Goal: Task Accomplishment & Management: Manage account settings

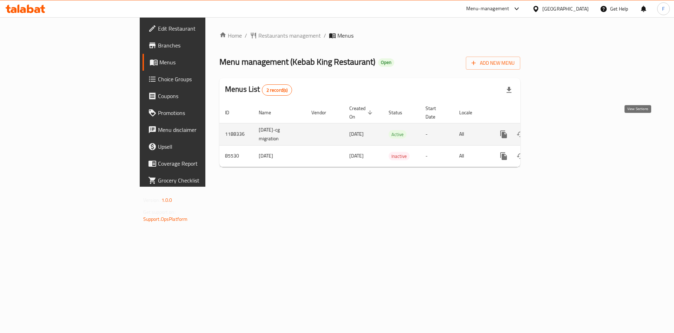
click at [563, 127] on link "enhanced table" at bounding box center [554, 134] width 17 height 17
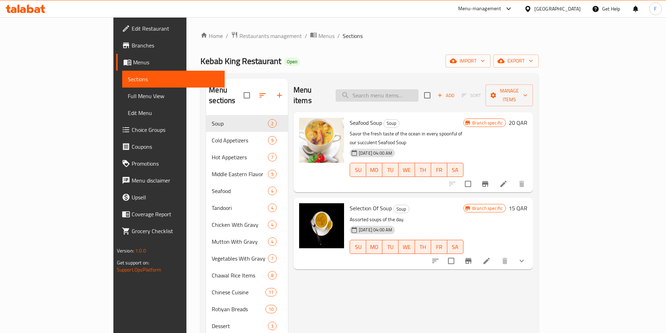
click at [419, 91] on input "search" at bounding box center [377, 95] width 83 height 12
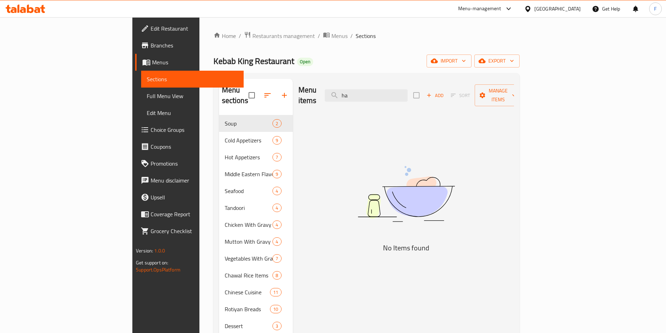
type input "h"
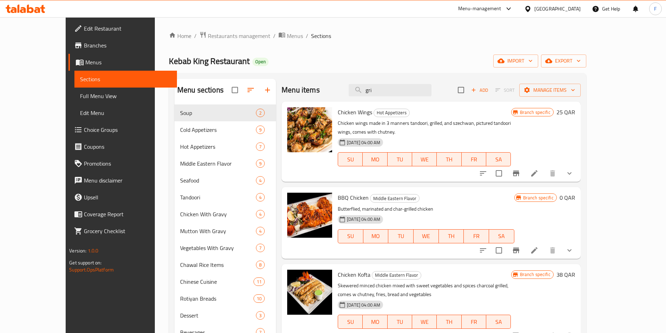
type input "gri"
click at [520, 246] on icon "Branch-specific-item" at bounding box center [516, 250] width 8 height 8
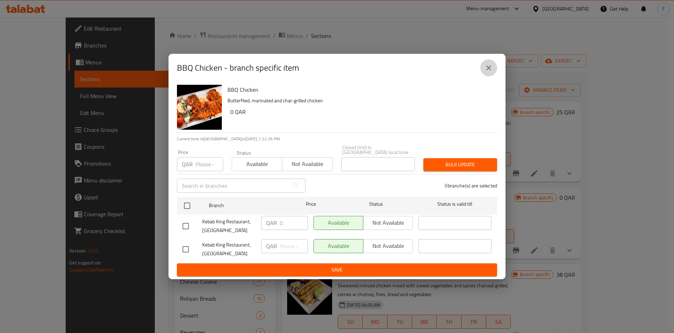
click at [487, 70] on icon "close" at bounding box center [489, 68] width 8 height 8
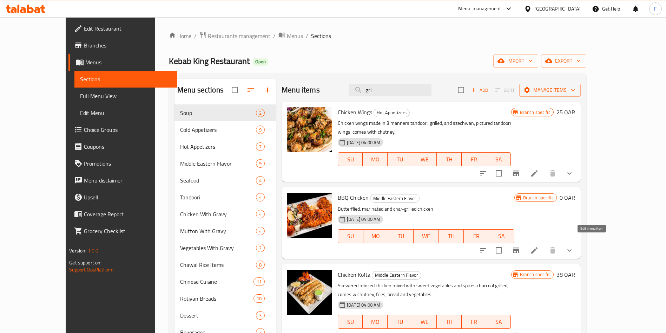
click at [539, 246] on icon at bounding box center [534, 250] width 8 height 8
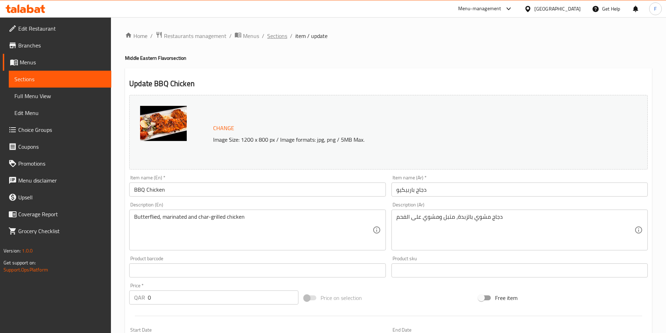
click at [276, 32] on span "Sections" at bounding box center [277, 36] width 20 height 8
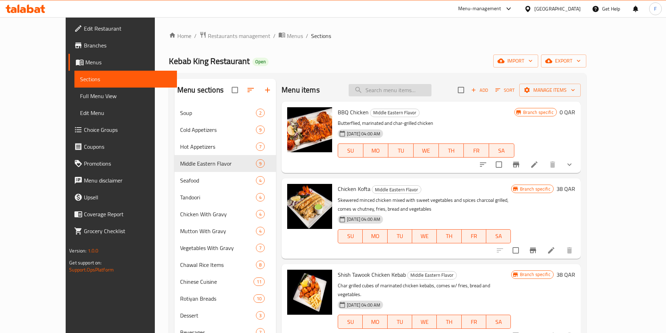
click at [414, 87] on input "search" at bounding box center [390, 90] width 83 height 12
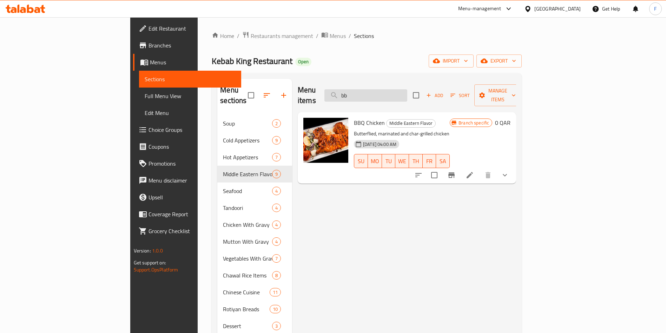
type input "b"
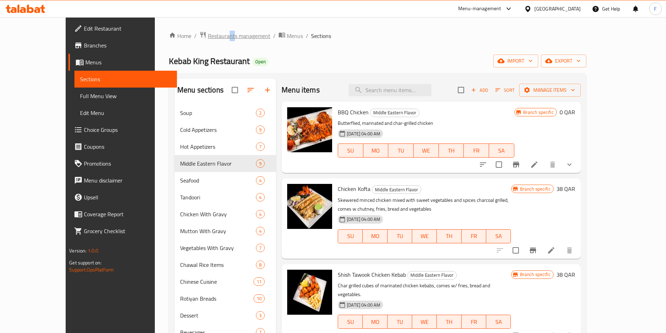
drag, startPoint x: 185, startPoint y: 27, endPoint x: 191, endPoint y: 33, distance: 8.5
click at [191, 33] on div "Home / Restaurants management / Menus / Sections Kebab King Restaurant Open imp…" at bounding box center [378, 224] width 446 height 414
click at [208, 34] on span "Restaurants management" at bounding box center [239, 36] width 63 height 8
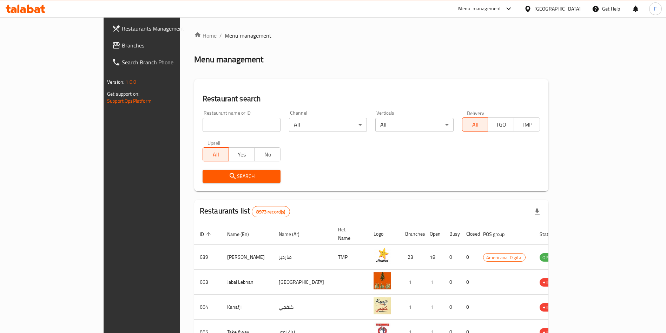
click at [104, 31] on div "Restaurants Management Branches Search Branch Phone Version: 1.0.0 Get support …" at bounding box center [333, 274] width 459 height 514
click at [122, 31] on span "Restaurants Management" at bounding box center [165, 28] width 87 height 8
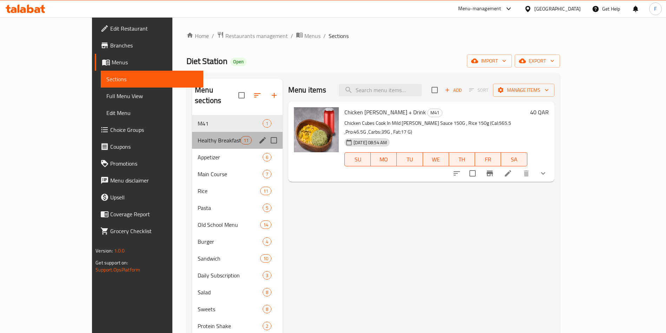
click at [192, 136] on div "Healthy Breakfast 11" at bounding box center [237, 140] width 91 height 17
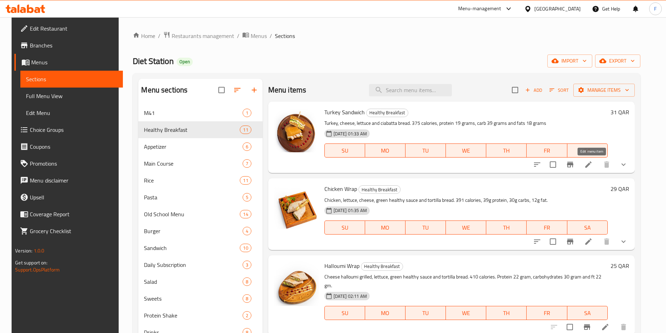
click at [590, 163] on icon at bounding box center [588, 164] width 8 height 8
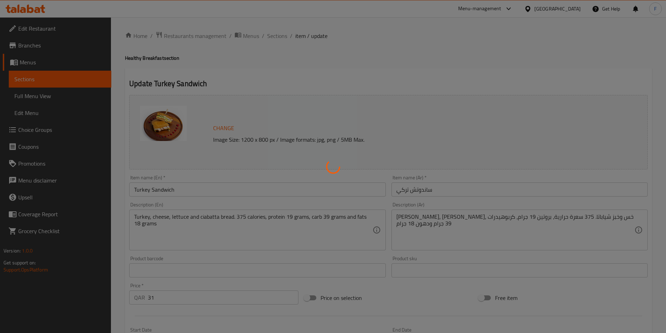
type input "اضافات: [PERSON_NAME]"
type input "0"
type input "2"
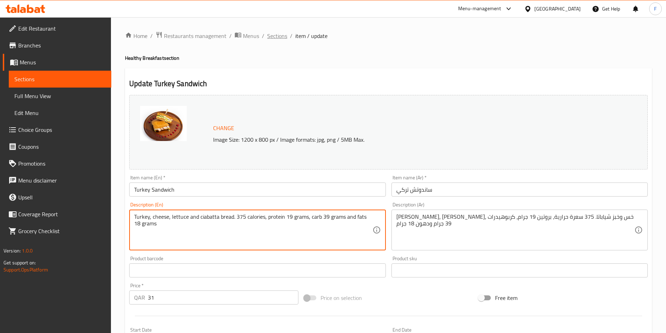
click at [281, 33] on span "Sections" at bounding box center [277, 36] width 20 height 8
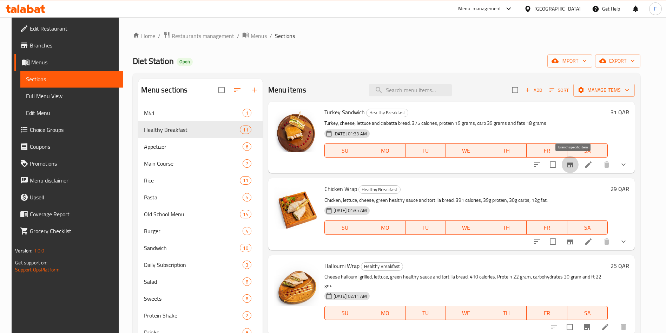
click at [574, 167] on icon "Branch-specific-item" at bounding box center [570, 164] width 8 height 8
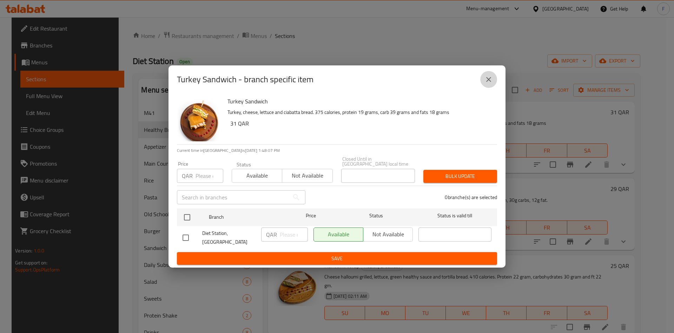
click at [488, 86] on button "close" at bounding box center [488, 79] width 17 height 17
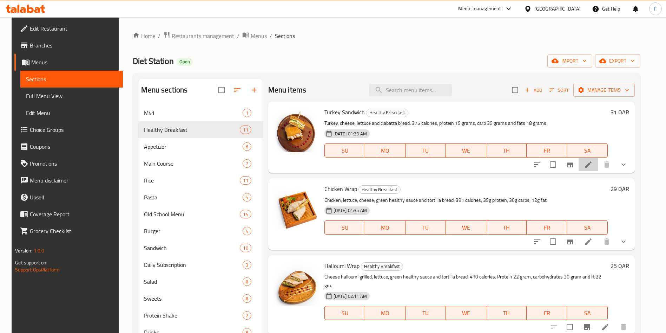
click at [593, 169] on li at bounding box center [589, 164] width 20 height 13
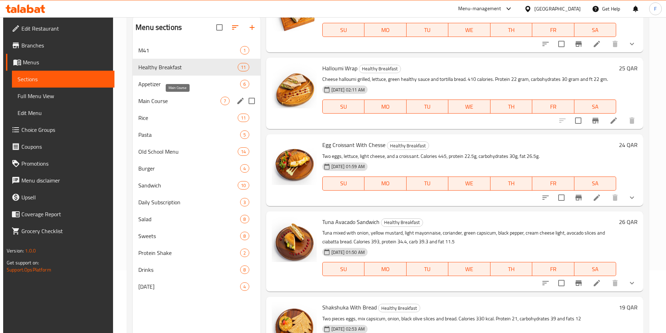
scroll to position [98, 0]
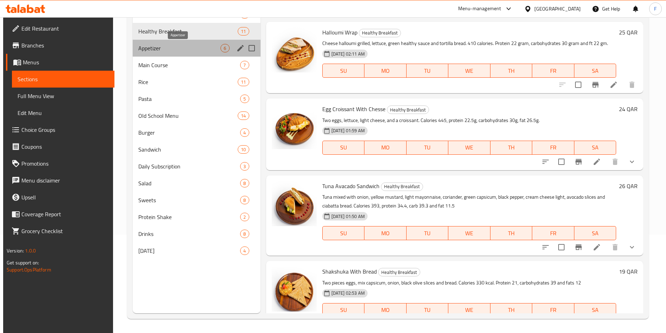
click at [150, 44] on span "Appetizer" at bounding box center [179, 48] width 82 height 8
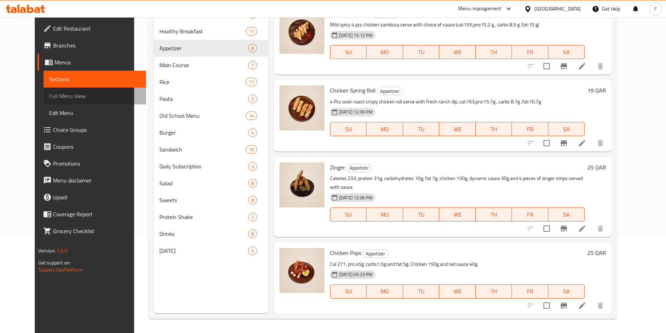
click at [44, 101] on link "Full Menu View" at bounding box center [95, 95] width 103 height 17
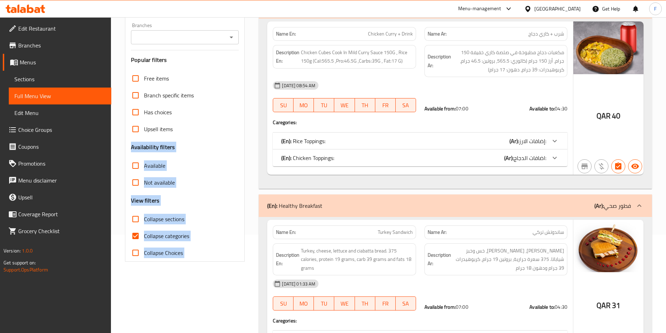
drag, startPoint x: 122, startPoint y: 141, endPoint x: 287, endPoint y: 148, distance: 164.9
click at [444, 87] on div "[DATE] 08:54 AM" at bounding box center [420, 85] width 303 height 17
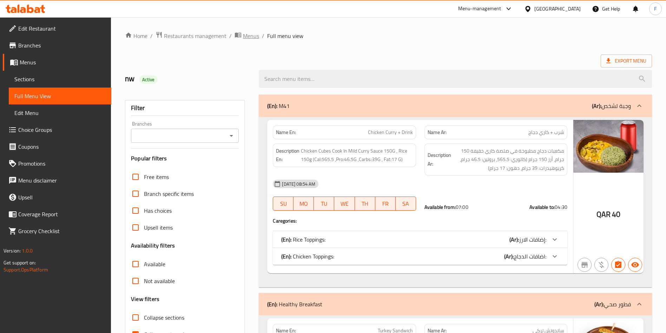
click at [251, 37] on span "Menus" at bounding box center [251, 36] width 16 height 8
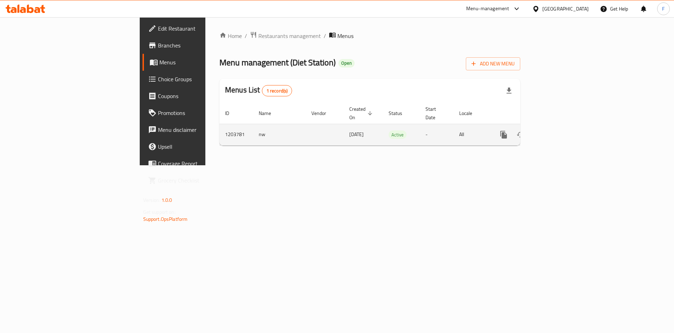
click at [559, 130] on icon "enhanced table" at bounding box center [554, 134] width 8 height 8
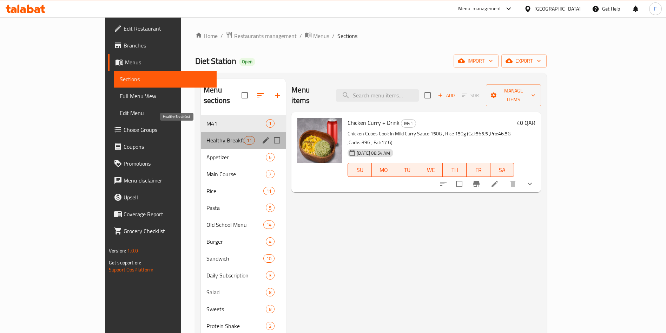
click at [206, 136] on span "Healthy Breakfast" at bounding box center [224, 140] width 37 height 8
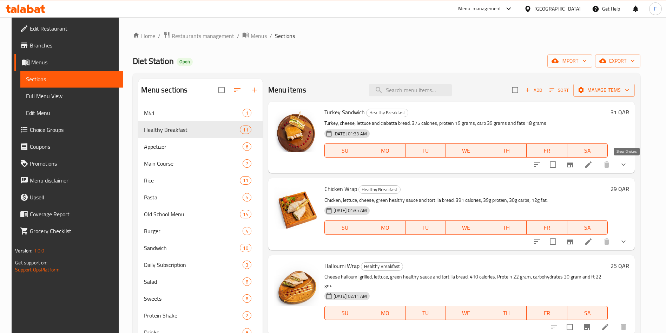
click at [628, 164] on icon "show more" at bounding box center [623, 164] width 8 height 8
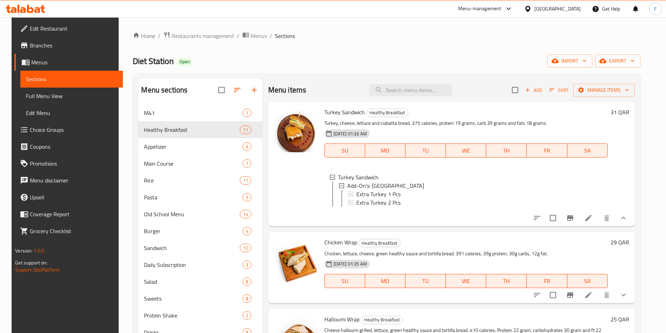
scroll to position [1, 0]
click at [593, 222] on icon at bounding box center [588, 217] width 8 height 8
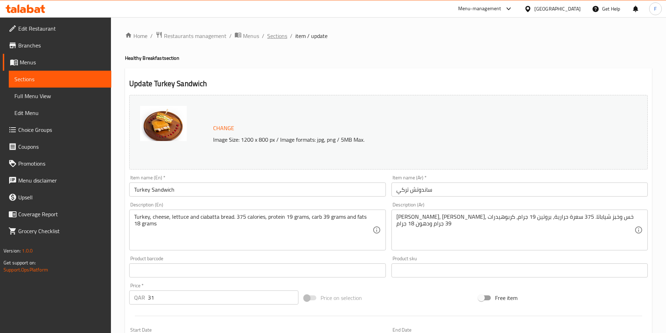
click at [281, 38] on span "Sections" at bounding box center [277, 36] width 20 height 8
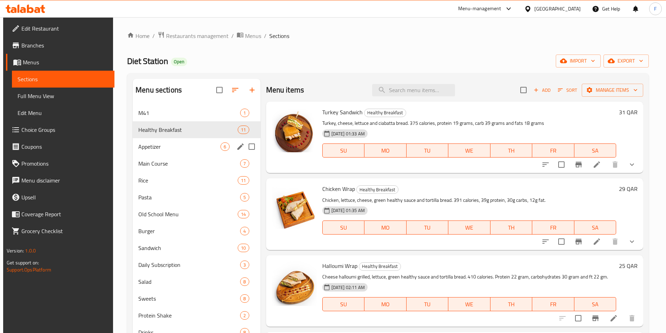
click at [184, 140] on div "Appetizer 6" at bounding box center [196, 146] width 127 height 17
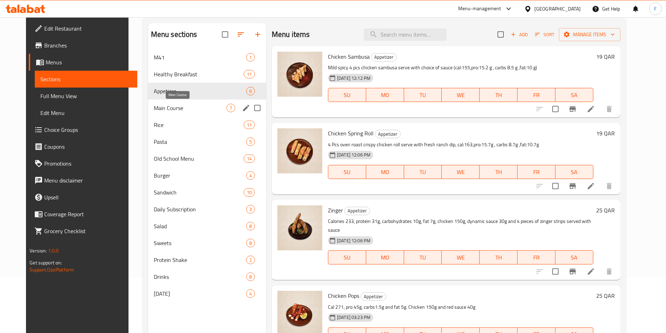
scroll to position [98, 0]
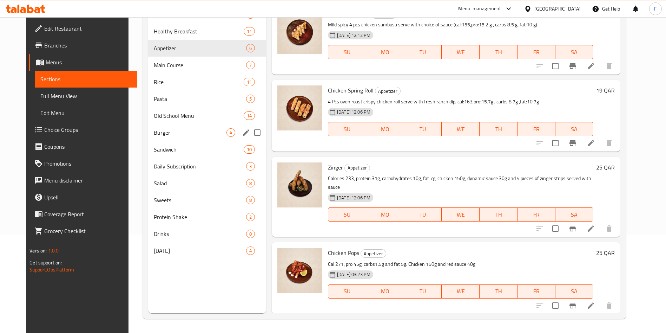
click at [171, 139] on div "Burger 4" at bounding box center [207, 132] width 118 height 17
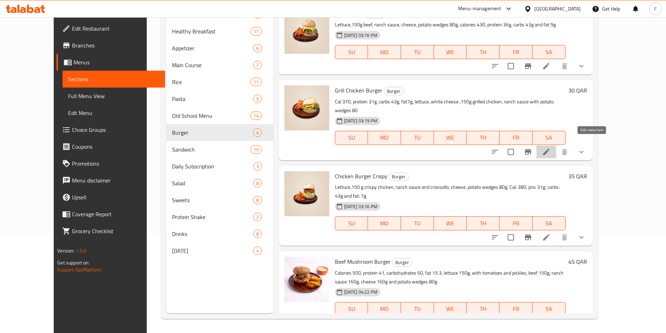
click at [551, 147] on icon at bounding box center [546, 151] width 8 height 8
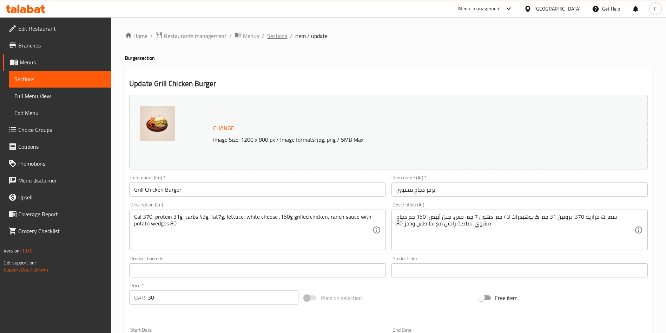
click at [271, 37] on span "Sections" at bounding box center [277, 36] width 20 height 8
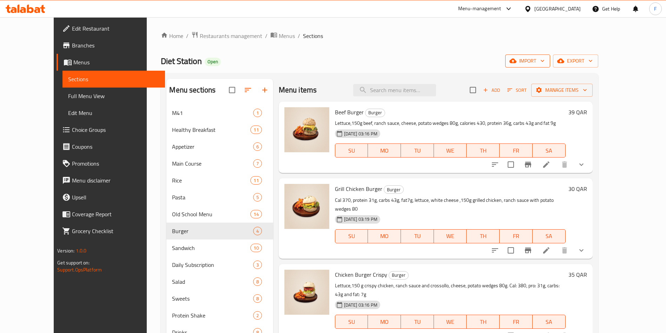
click at [545, 59] on span "import" at bounding box center [528, 61] width 34 height 9
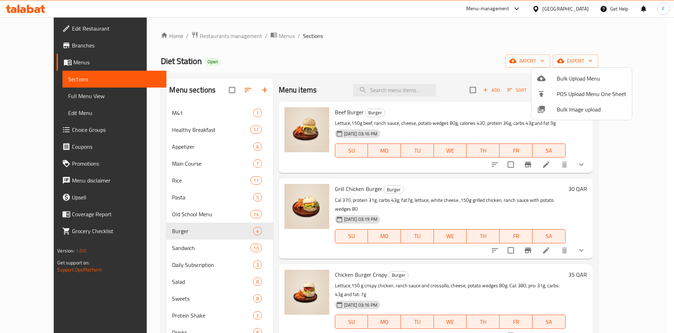
drag, startPoint x: 523, startPoint y: 31, endPoint x: 614, endPoint y: 42, distance: 91.3
click at [531, 32] on div at bounding box center [337, 166] width 674 height 333
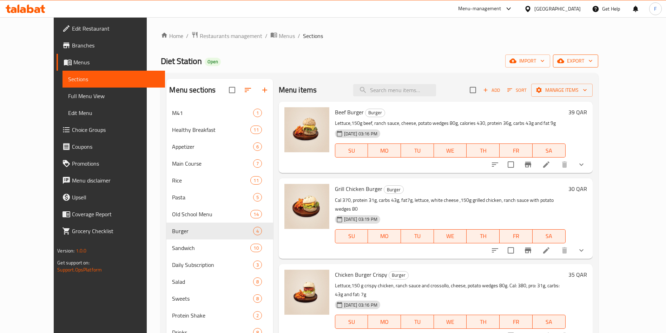
click at [593, 61] on span "export" at bounding box center [576, 61] width 34 height 9
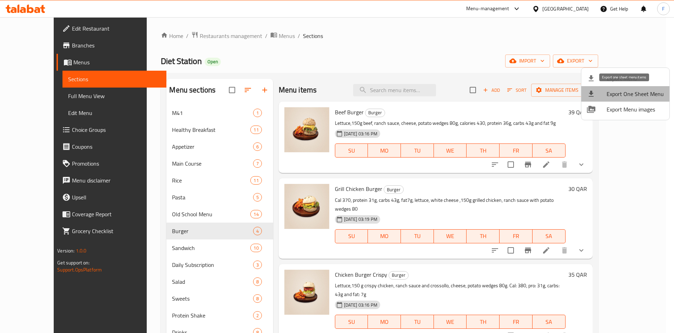
click at [632, 90] on span "Export One Sheet Menu" at bounding box center [635, 94] width 57 height 8
click at [474, 48] on div at bounding box center [337, 166] width 674 height 333
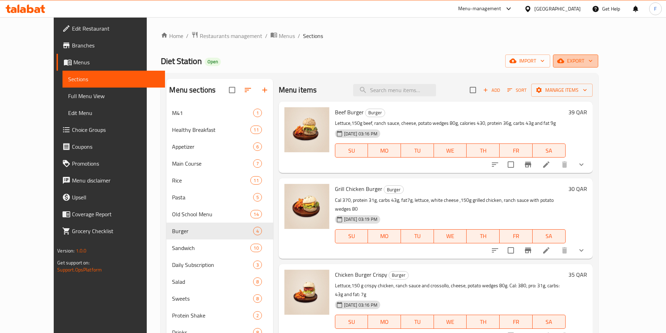
click at [593, 59] on span "export" at bounding box center [576, 61] width 34 height 9
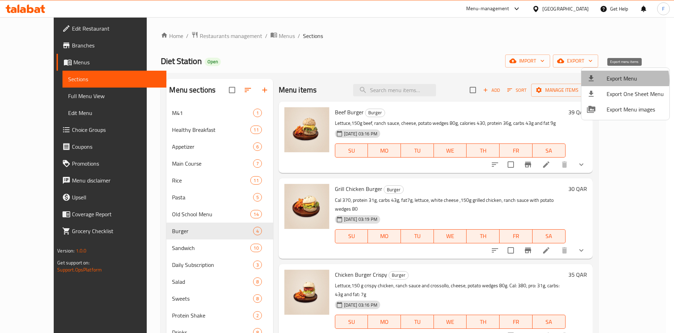
click at [619, 80] on span "Export Menu" at bounding box center [635, 78] width 57 height 8
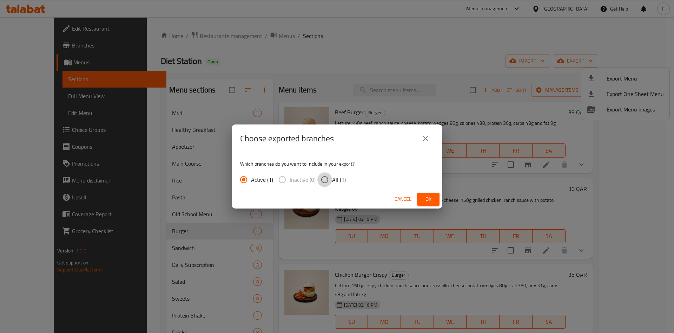
click at [325, 178] on input "All (1)" at bounding box center [324, 179] width 15 height 15
radio input "true"
click at [422, 201] on button "Ok" at bounding box center [428, 198] width 22 height 13
